Goal: Navigation & Orientation: Find specific page/section

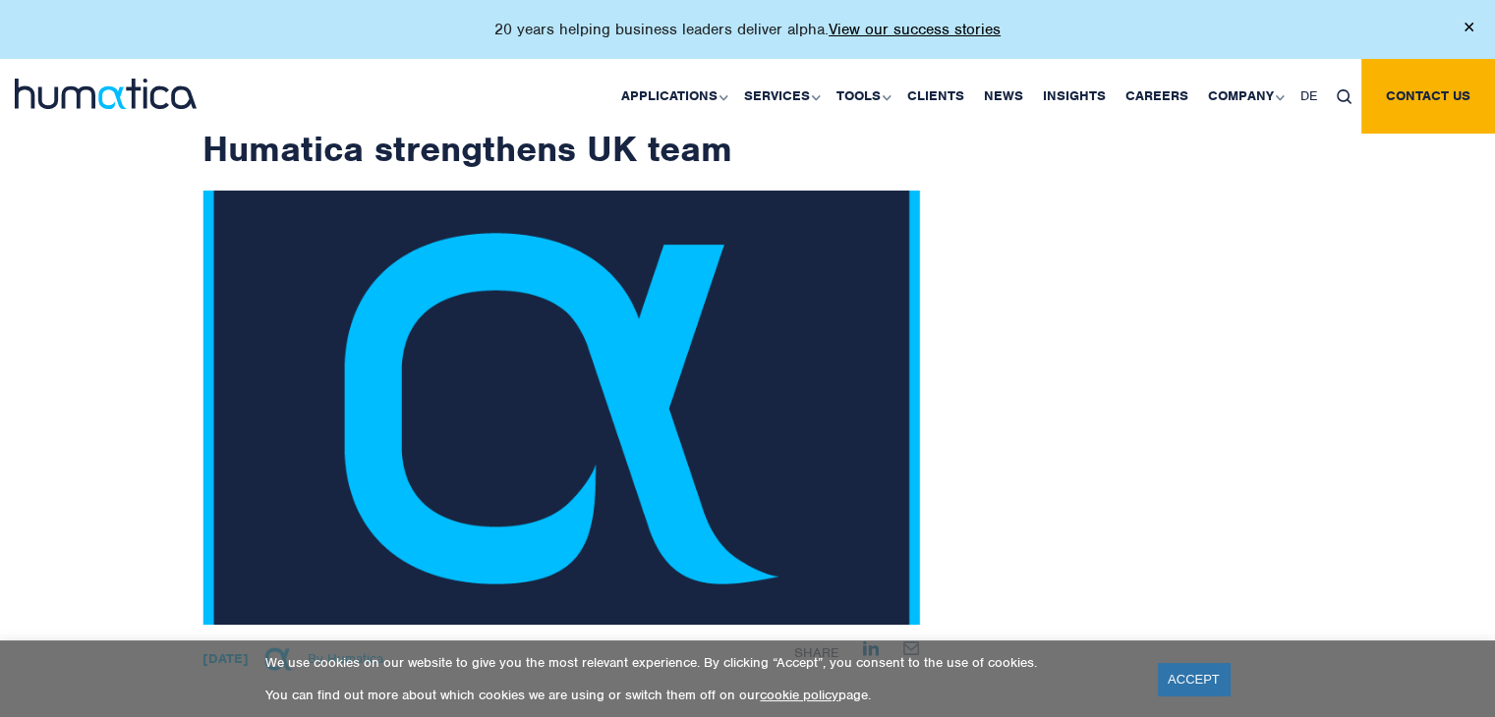
scroll to position [98, 0]
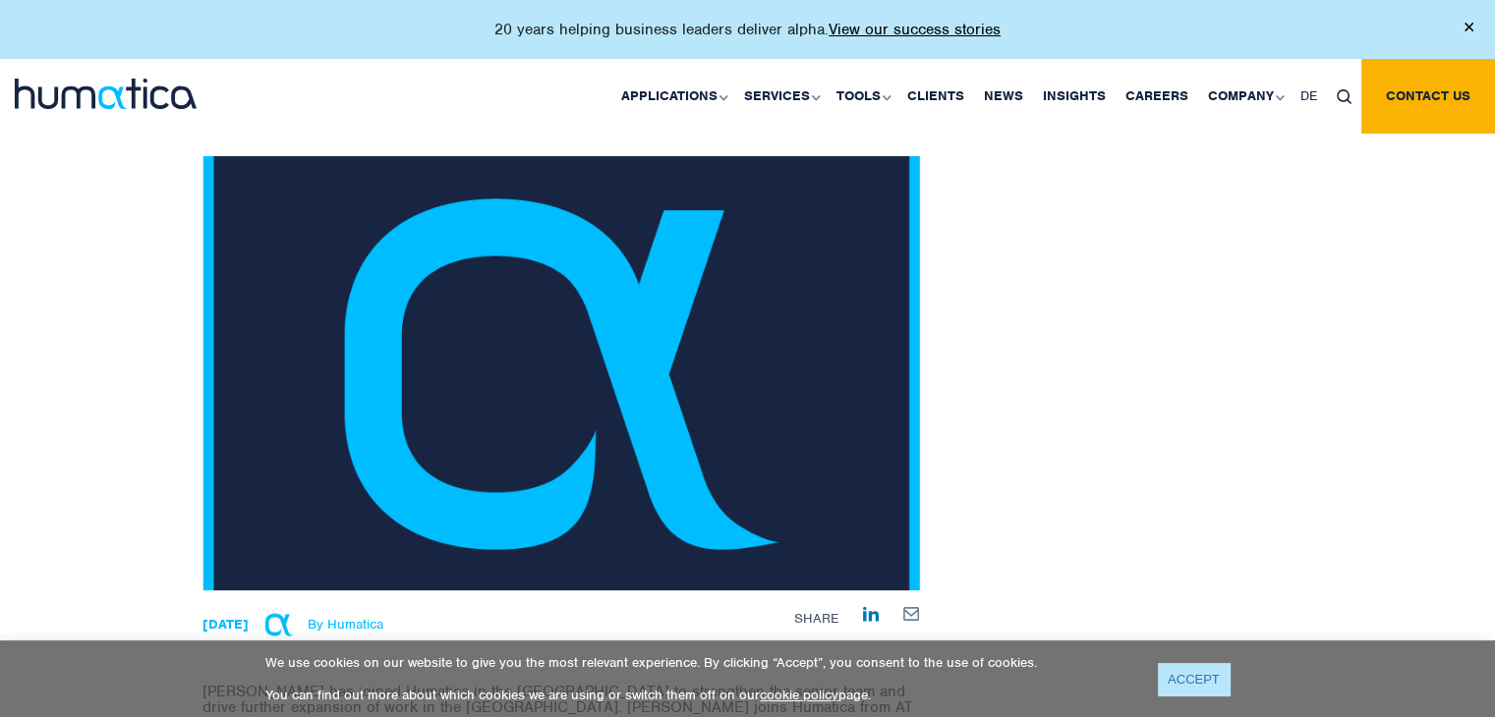
click at [1193, 679] on link "ACCEPT" at bounding box center [1194, 679] width 72 height 32
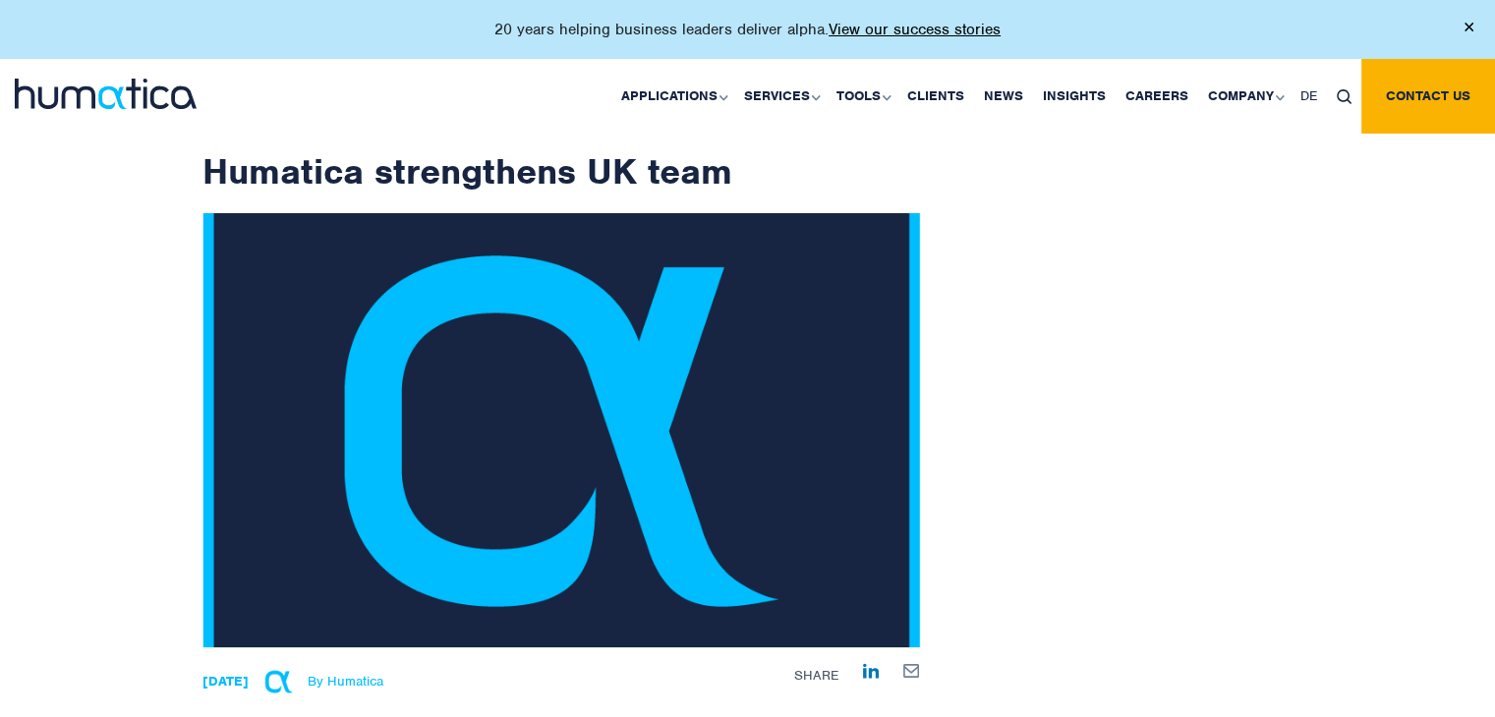
scroll to position [0, 0]
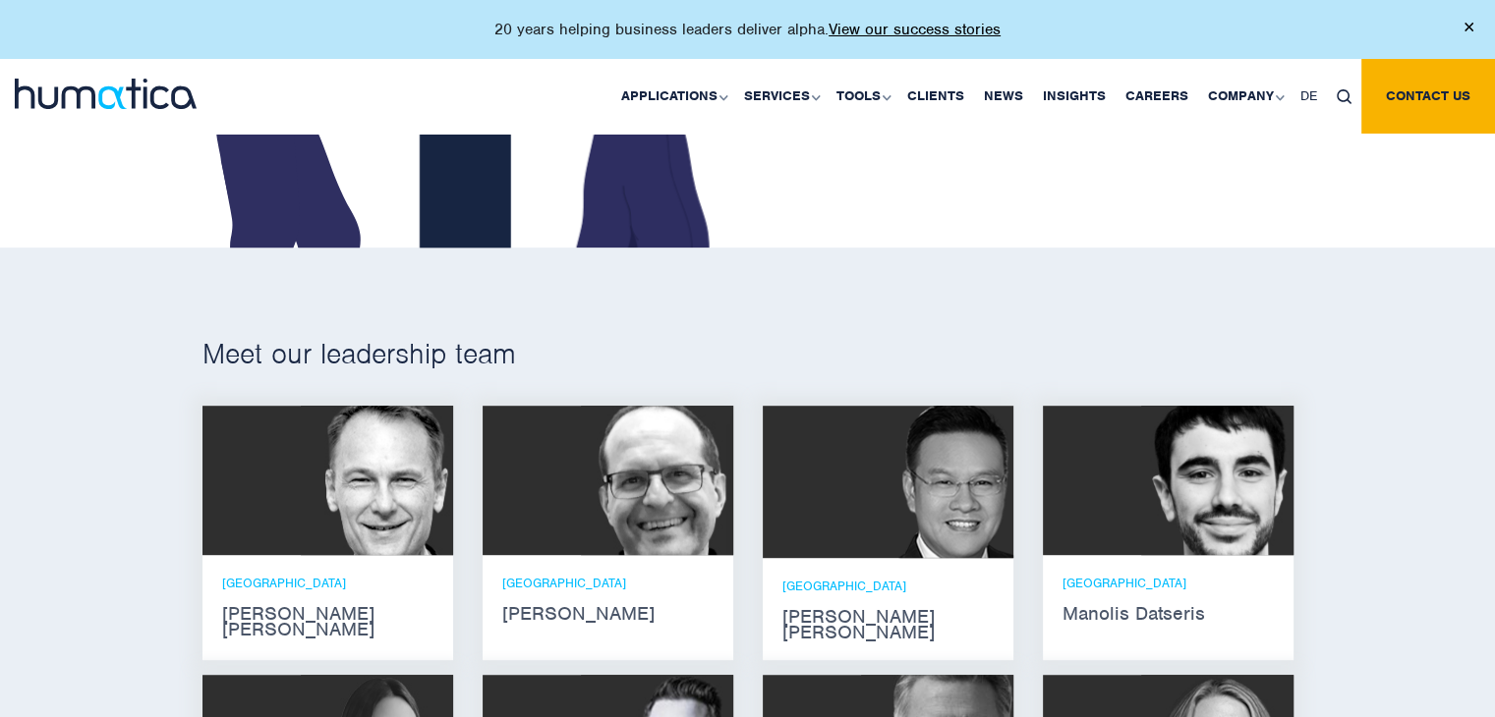
scroll to position [1081, 0]
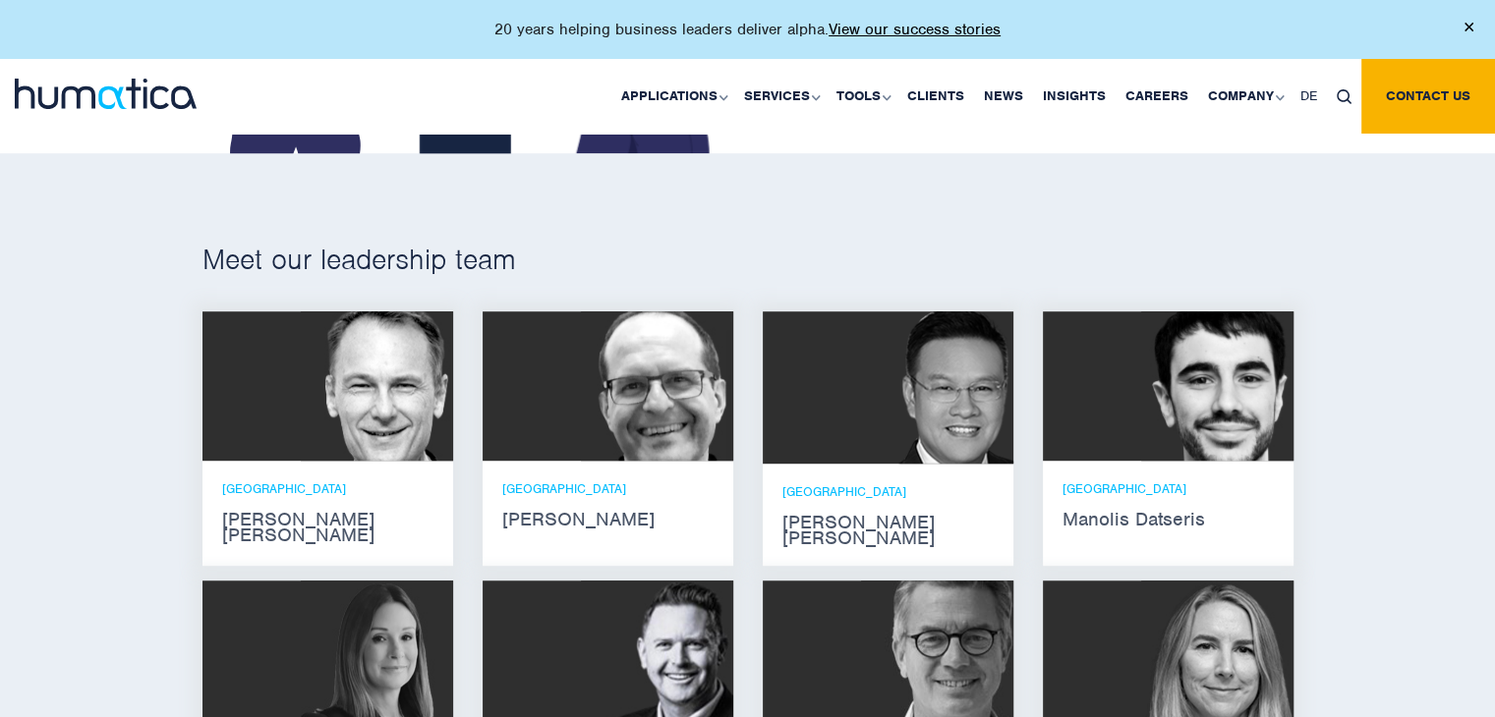
click at [345, 382] on img at bounding box center [377, 386] width 152 height 149
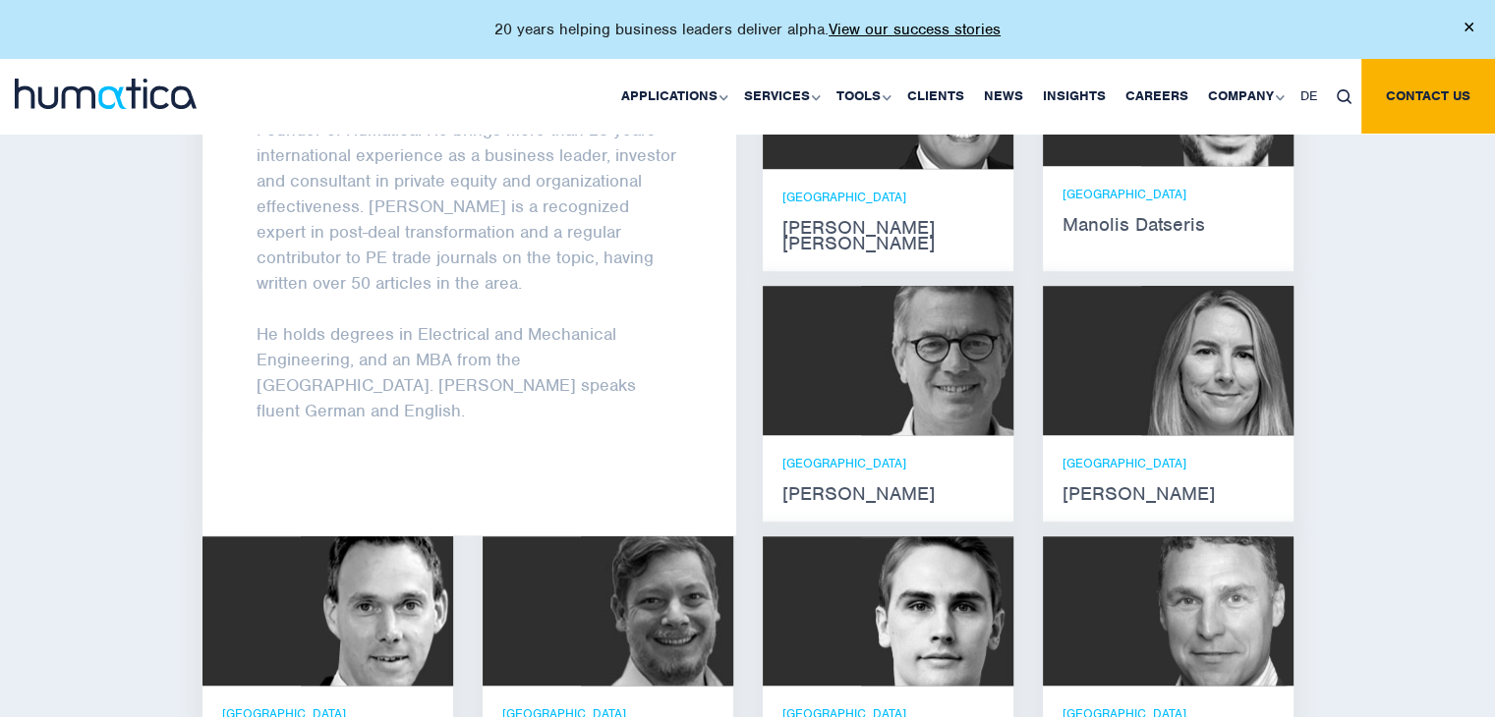
scroll to position [1671, 0]
